Goal: Find specific page/section: Find specific page/section

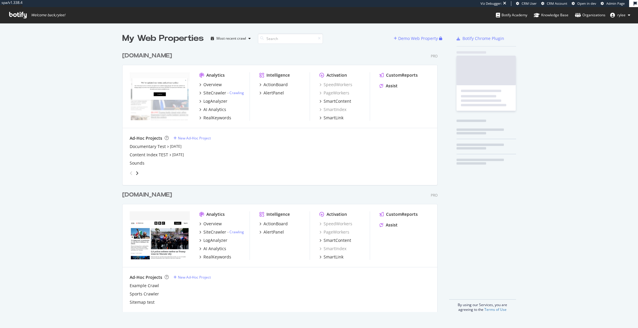
scroll to position [268, 320]
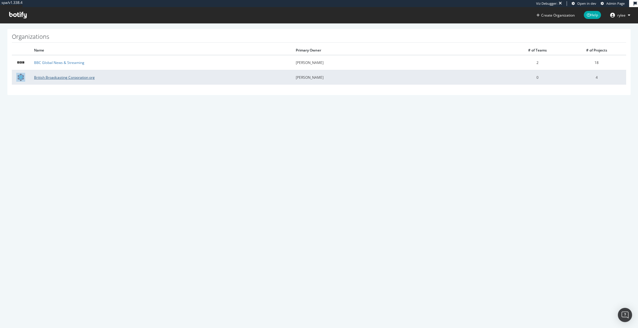
click at [71, 75] on link "British Broadcasting Corporation org" at bounding box center [64, 77] width 61 height 5
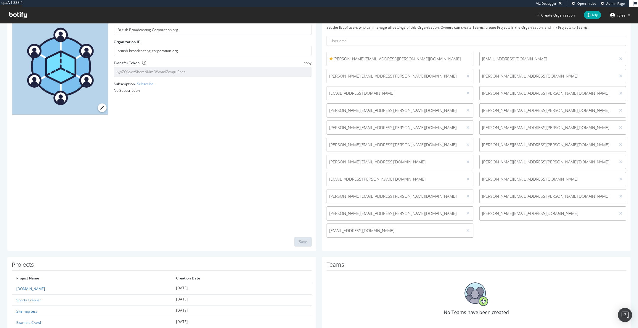
scroll to position [44, 0]
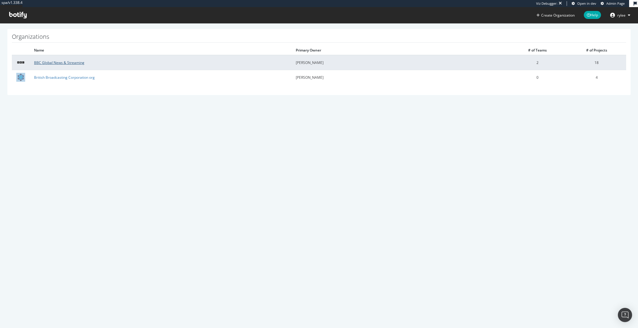
click at [62, 62] on link "BBC Global News & Streaming" at bounding box center [59, 62] width 50 height 5
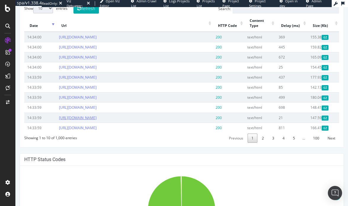
scroll to position [328, 0]
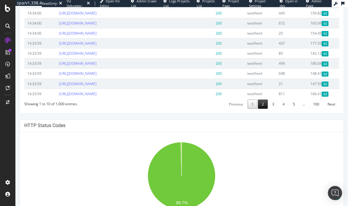
click at [265, 109] on link "2" at bounding box center [263, 104] width 10 height 9
click at [272, 109] on link "3" at bounding box center [273, 104] width 10 height 9
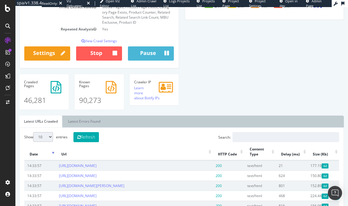
scroll to position [207, 0]
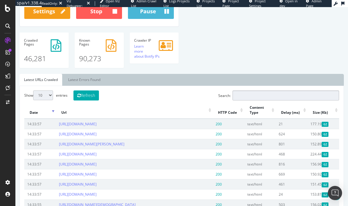
click at [251, 101] on input "Search:" at bounding box center [286, 96] width 107 height 10
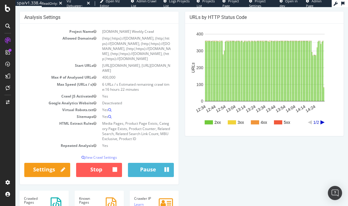
scroll to position [27, 0]
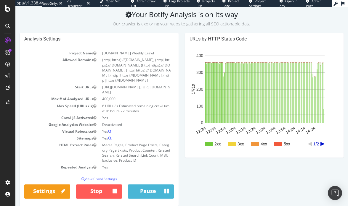
drag, startPoint x: 172, startPoint y: 102, endPoint x: 167, endPoint y: 97, distance: 7.1
click at [167, 96] on td "[URL][DOMAIN_NAME], [URL][DOMAIN_NAME]" at bounding box center [136, 90] width 75 height 12
copy td "https://www.halloweencostumes.com/buy/"
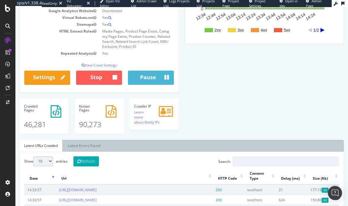
scroll to position [142, 0]
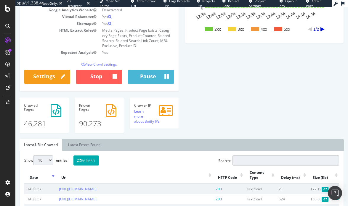
click at [246, 166] on input "Search:" at bounding box center [286, 161] width 107 height 10
paste input "https://www.halloweencostumes.com/buy/"
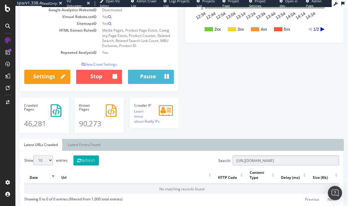
click at [237, 166] on input "https://www.halloweencostumes.com/buy/" at bounding box center [286, 161] width 107 height 10
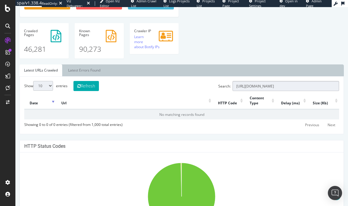
scroll to position [217, 0]
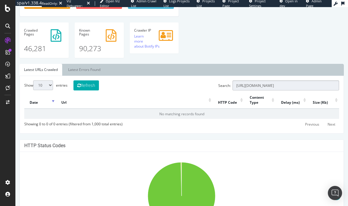
type input "https://www.halloweencostumes.com/buy/"
